Goal: Task Accomplishment & Management: Complete application form

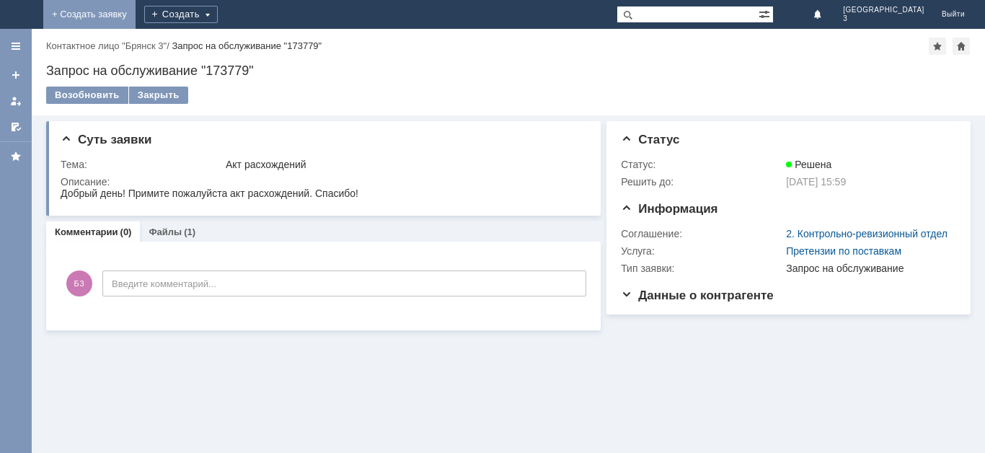
click at [136, 15] on link "+ Создать заявку" at bounding box center [89, 14] width 92 height 29
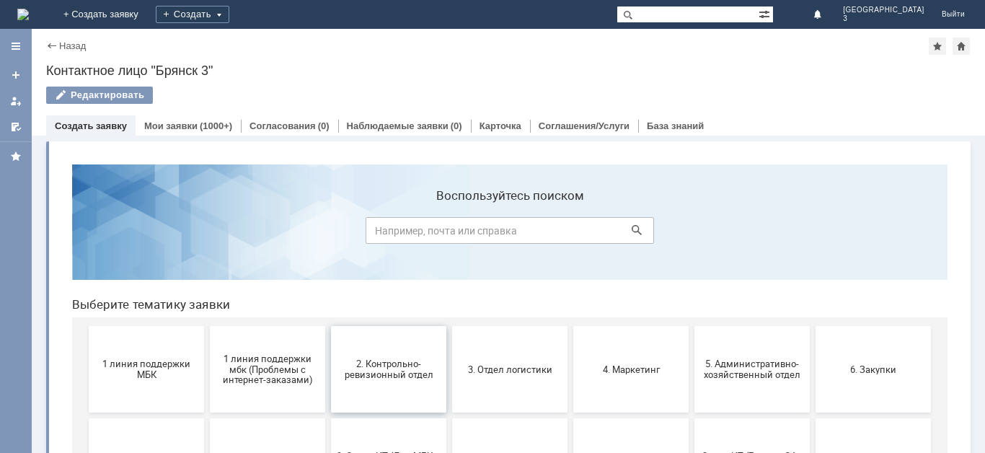
click at [400, 381] on button "2. Контрольно-ревизионный отдел" at bounding box center [388, 369] width 115 height 87
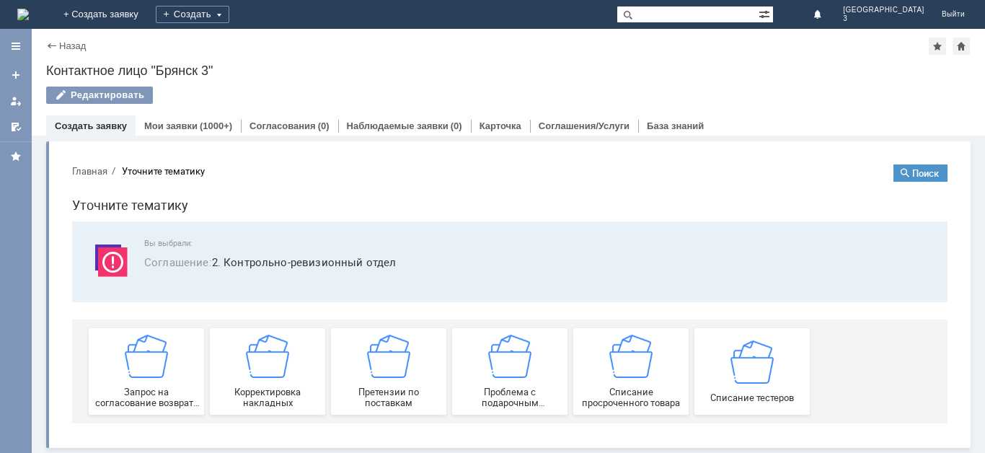
scroll to position [1, 0]
click at [734, 394] on span "Списание тестеров" at bounding box center [752, 396] width 107 height 11
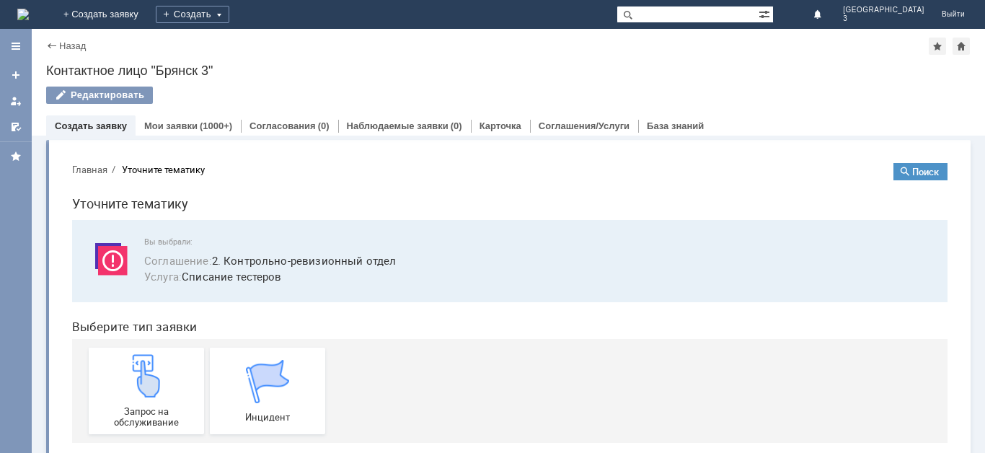
scroll to position [0, 0]
click at [155, 392] on img at bounding box center [146, 377] width 43 height 43
click at [16, 41] on div at bounding box center [16, 46] width 12 height 12
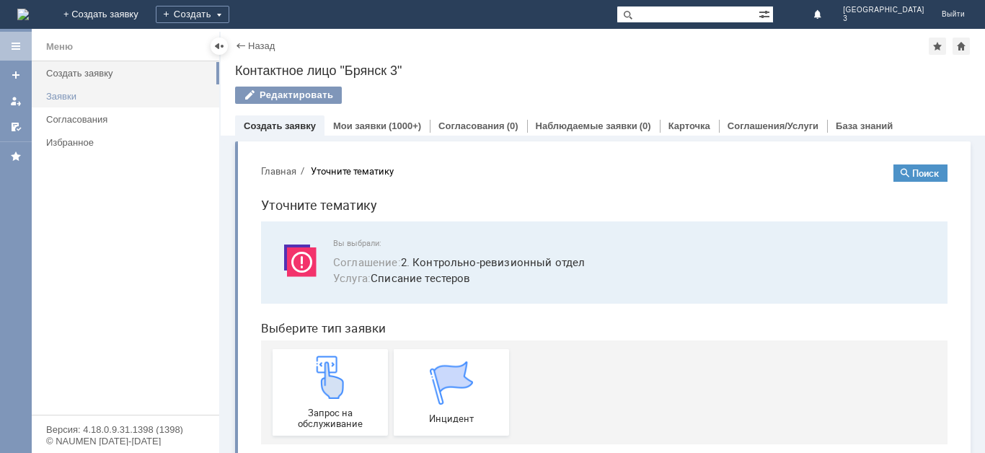
click at [50, 98] on div "Заявки" at bounding box center [128, 96] width 164 height 11
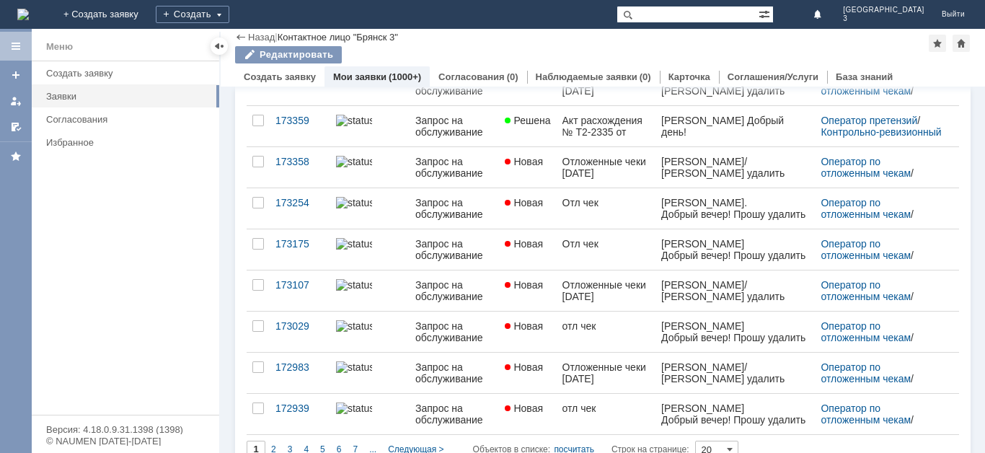
scroll to position [581, 0]
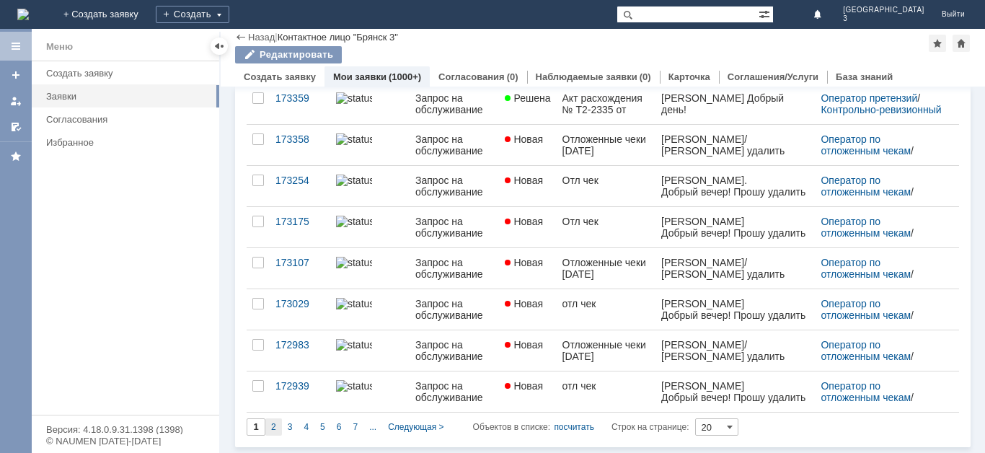
click at [275, 425] on span "2" at bounding box center [273, 427] width 5 height 10
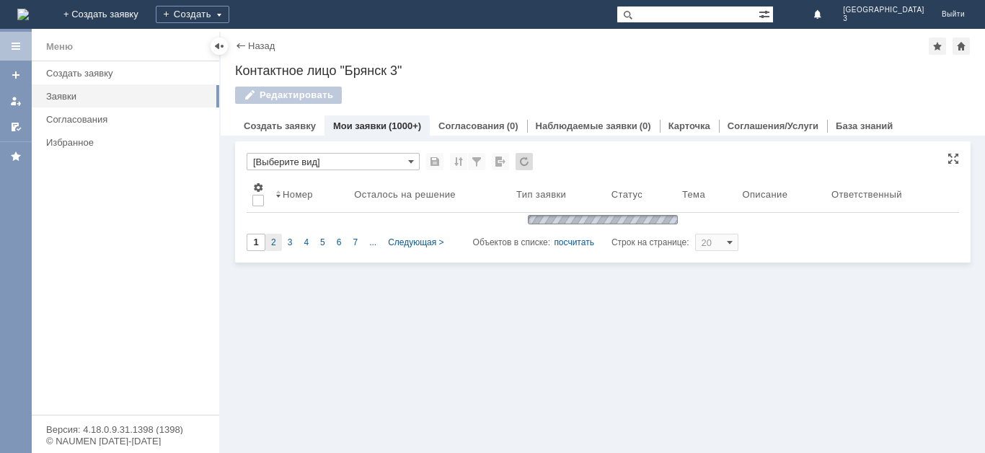
type input "2"
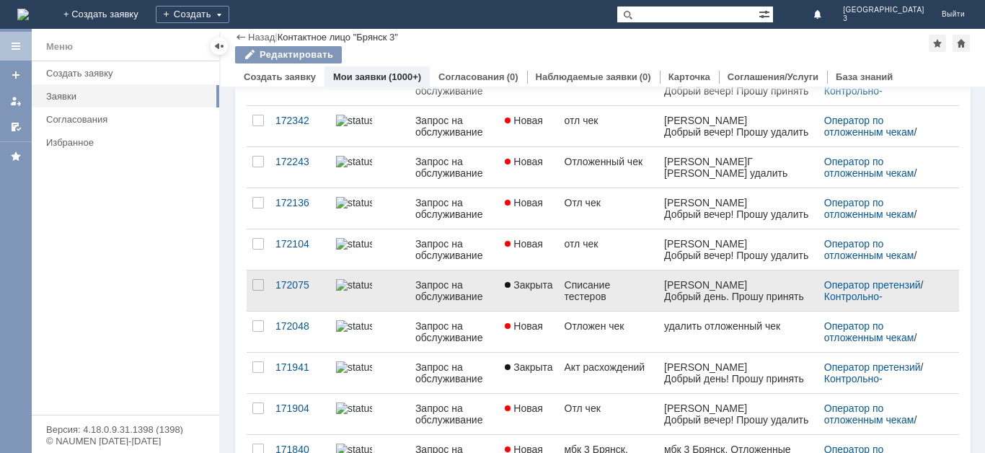
click at [700, 291] on div "Соболева Людмила Владимировна" at bounding box center [738, 285] width 148 height 12
click at [441, 311] on link "Запрос на обслуживание" at bounding box center [454, 290] width 89 height 40
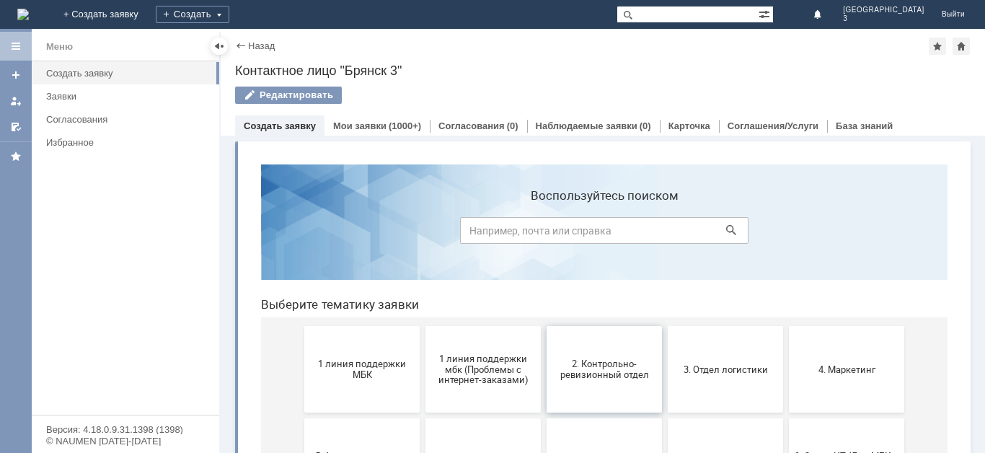
click at [589, 389] on button "2. Контрольно-ревизионный отдел" at bounding box center [604, 369] width 115 height 87
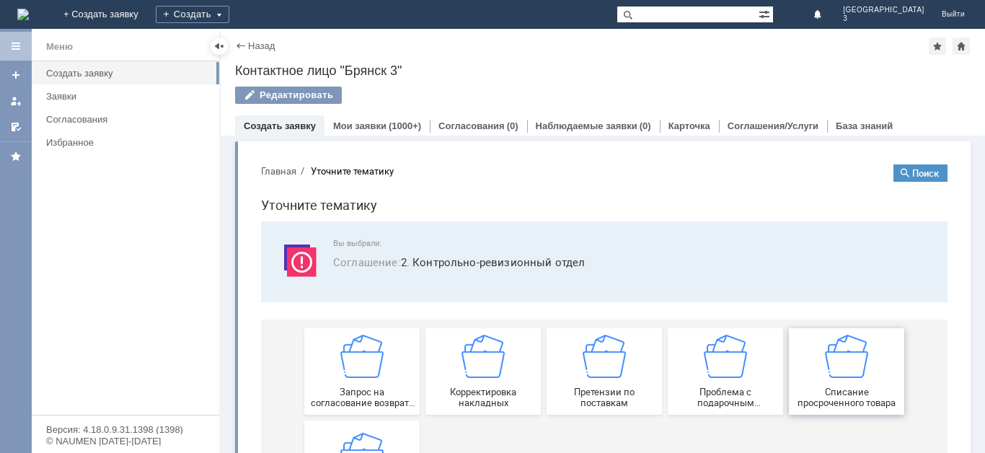
click at [804, 388] on span "Списание просроченного товара" at bounding box center [846, 398] width 107 height 22
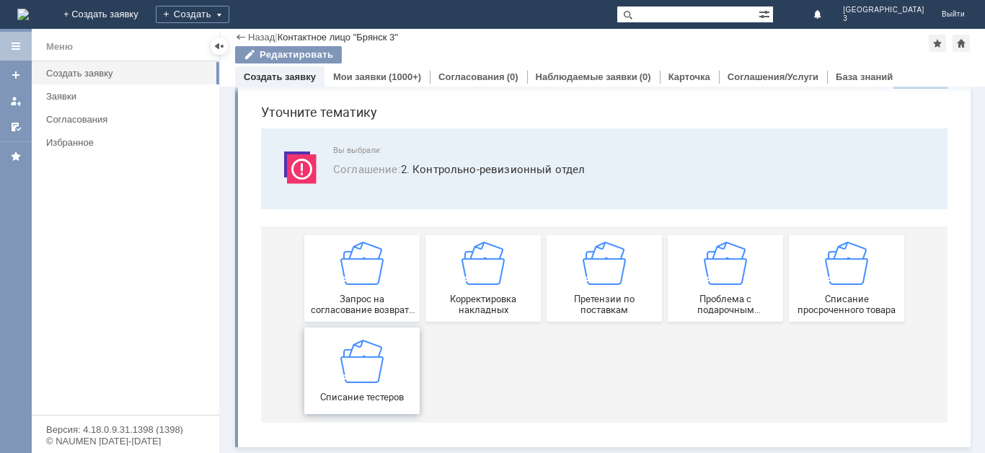
click at [358, 377] on img at bounding box center [361, 360] width 43 height 43
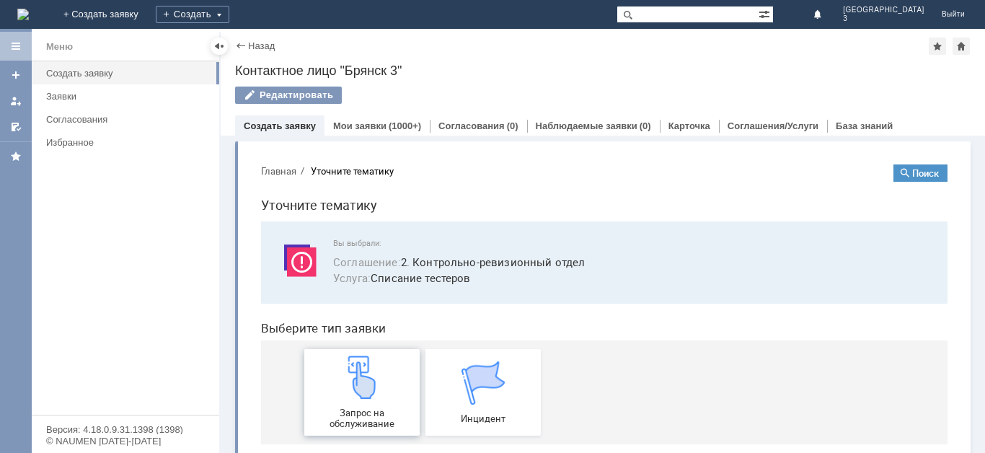
click at [364, 395] on img at bounding box center [361, 377] width 43 height 43
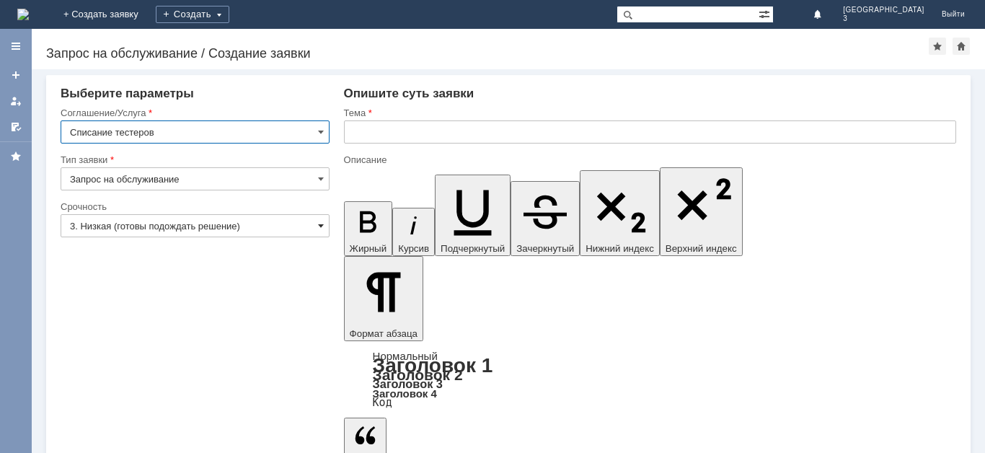
click at [318, 224] on span at bounding box center [321, 226] width 6 height 12
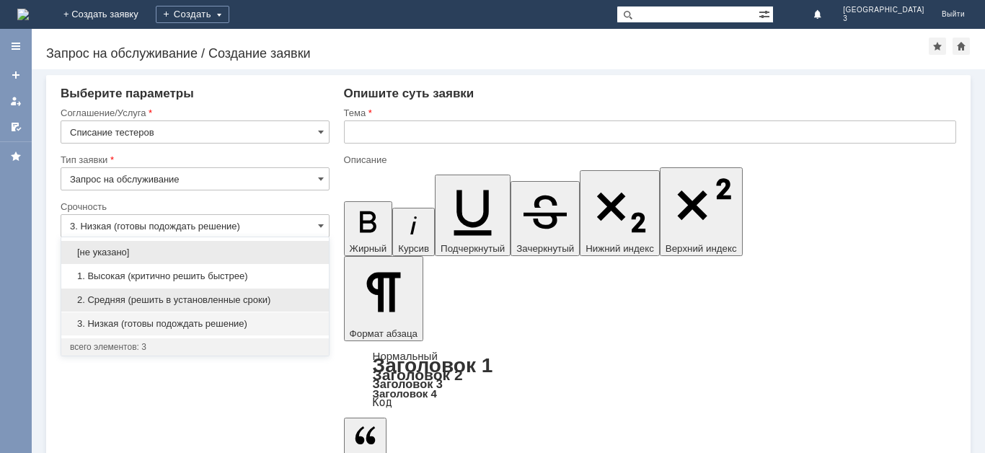
click at [286, 295] on span "2. Средняя (решить в установленные сроки)" at bounding box center [195, 300] width 250 height 12
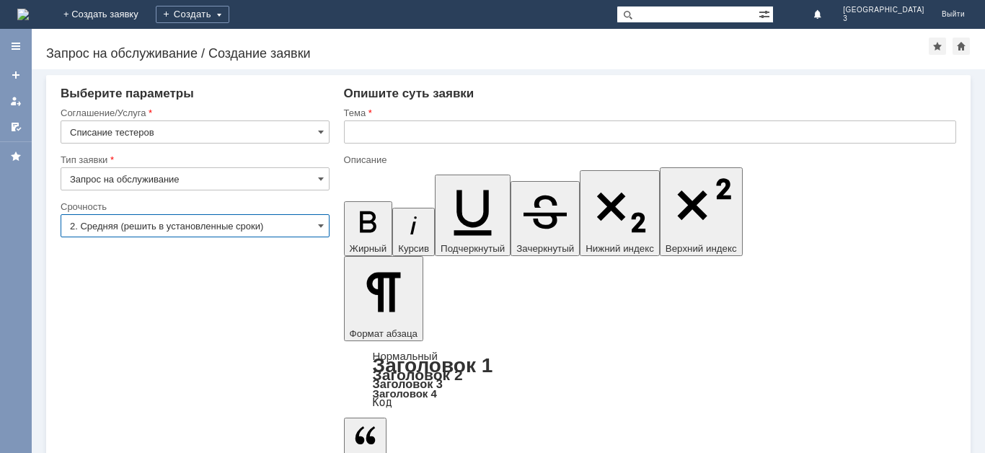
type input "2. Средняя (решить в установленные сроки)"
click at [10, 46] on div at bounding box center [16, 46] width 12 height 12
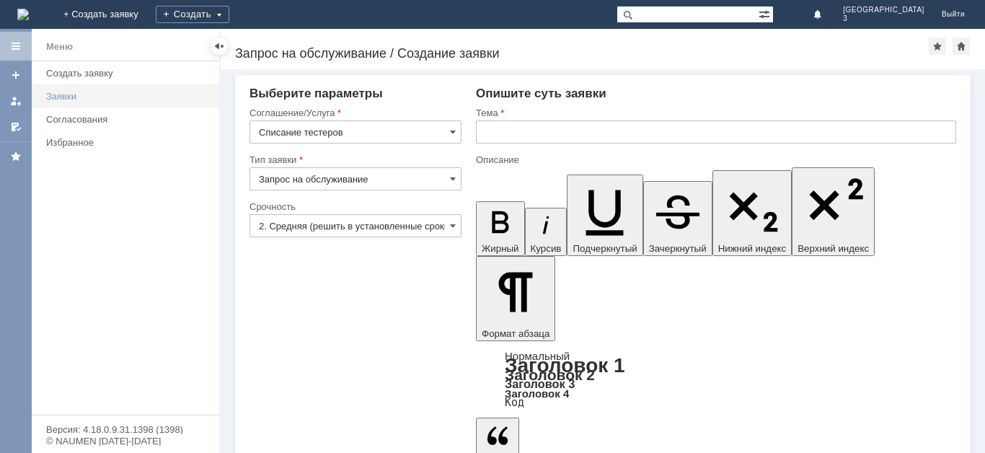
click at [52, 92] on div "Заявки" at bounding box center [128, 96] width 164 height 11
click at [147, 19] on link "+ Создать заявку" at bounding box center [101, 14] width 92 height 29
click at [450, 224] on span at bounding box center [453, 226] width 6 height 12
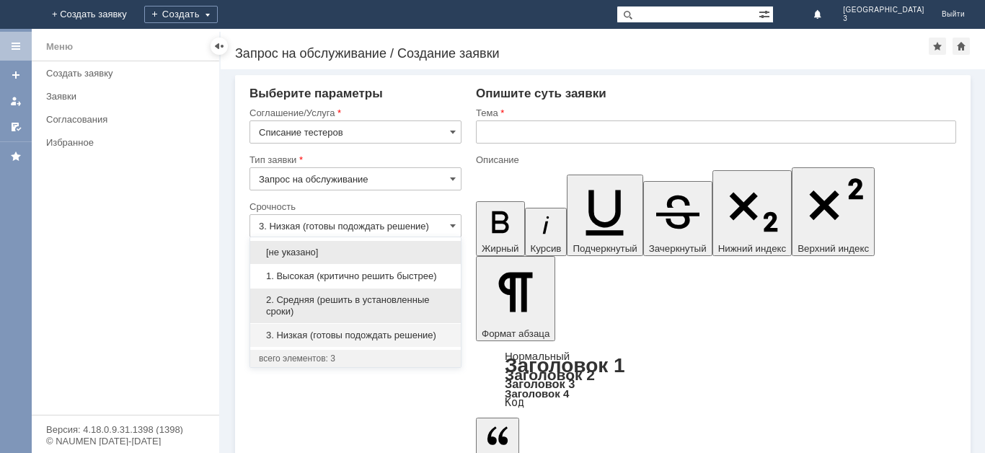
click at [426, 299] on span "2. Средняя (решить в установленные сроки)" at bounding box center [355, 305] width 193 height 23
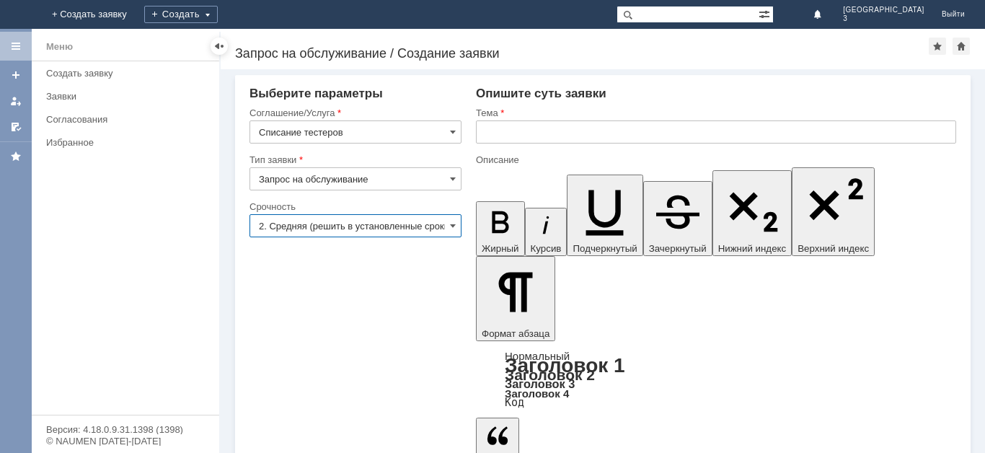
type input "2. Средняя (решить в установленные сроки)"
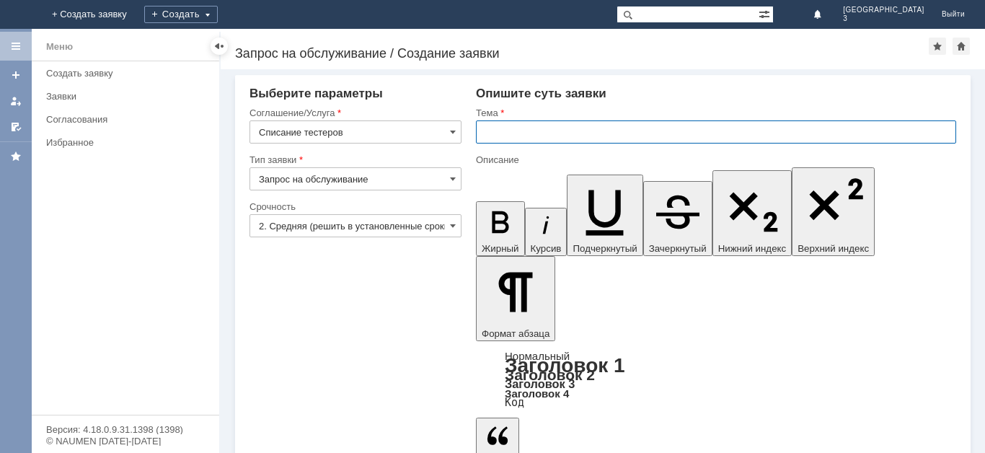
click at [493, 123] on input "text" at bounding box center [716, 131] width 480 height 23
type input "Списание тестеров"
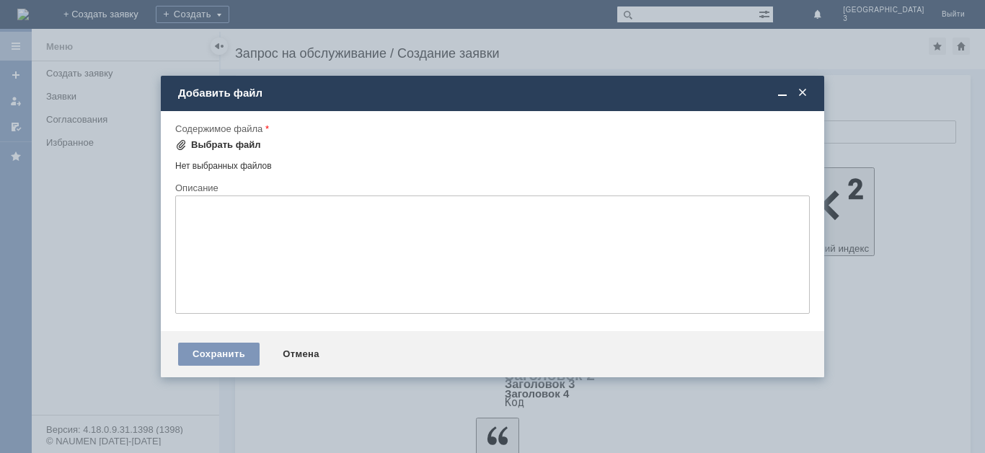
click at [242, 141] on div "Выбрать файл" at bounding box center [226, 145] width 70 height 12
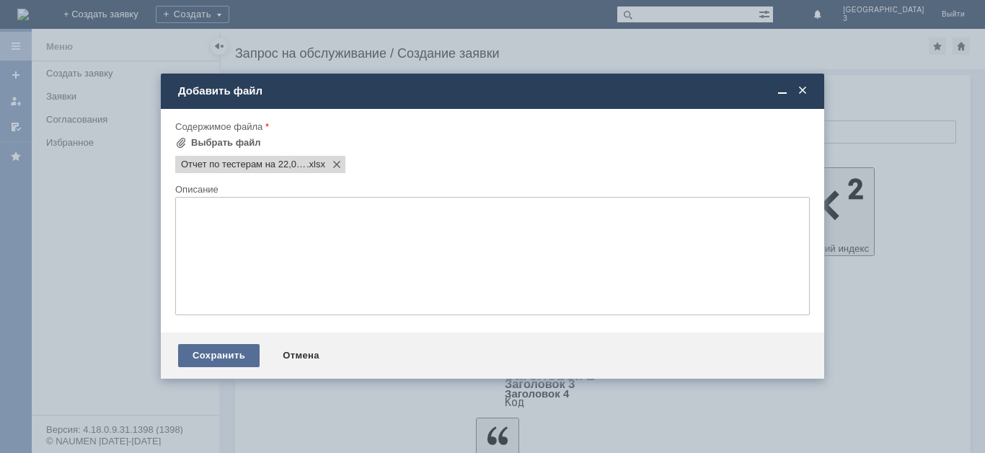
click at [228, 357] on div "Сохранить" at bounding box center [219, 355] width 82 height 23
